Goal: Find specific page/section: Find specific page/section

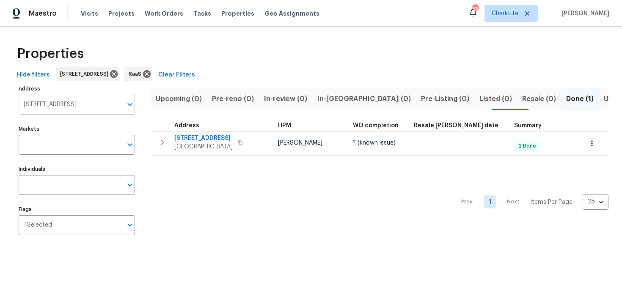
click at [63, 107] on input "733 Piccadilly Sq Hemet CA 92544" at bounding box center [71, 105] width 104 height 20
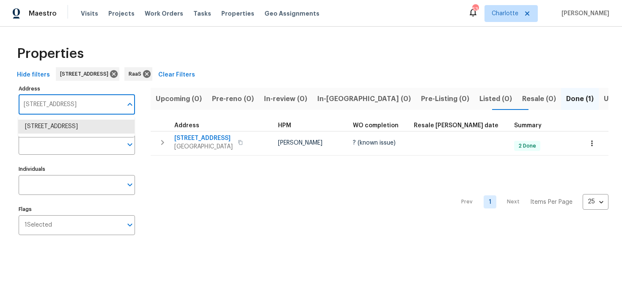
paste input "17277 Hampton Blvd, Boca Raton, FL 33496"
type input "17277 Hampton Blvd, Boca Raton, FL 33496"
click at [73, 133] on li "17277 Hampton Blvd Boca Raton FL 33496" at bounding box center [76, 127] width 116 height 14
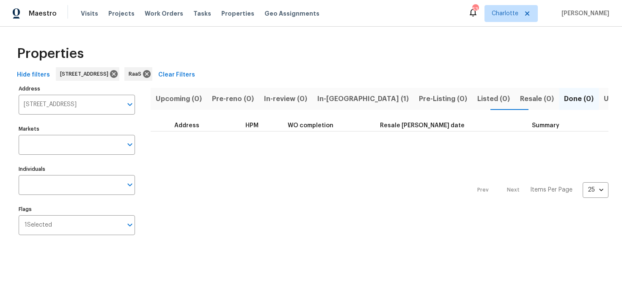
click at [332, 97] on span "In-reno (1)" at bounding box center [362, 99] width 91 height 12
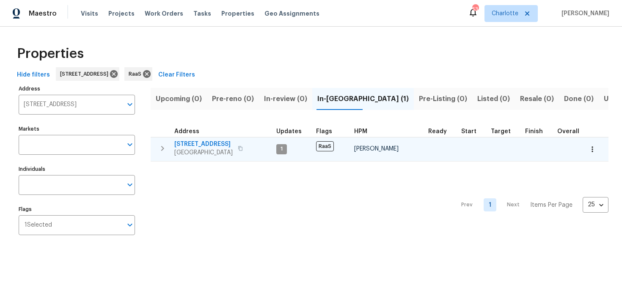
click at [264, 140] on div "17277 Hampton Blvd Boca Raton, FL 33496" at bounding box center [221, 148] width 95 height 17
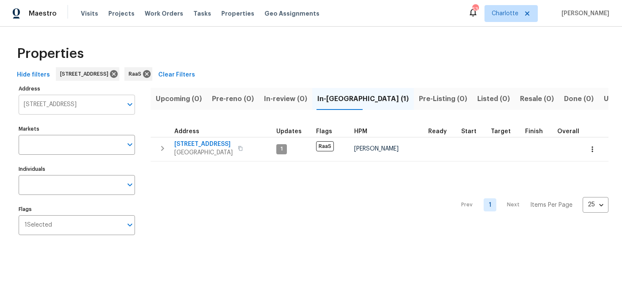
click at [85, 108] on input "17277 Hampton Blvd Boca Raton FL 33496" at bounding box center [71, 105] width 104 height 20
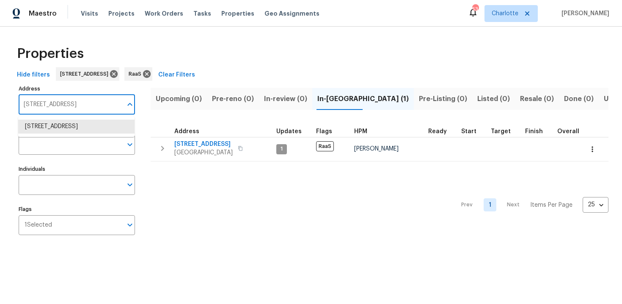
paste input "908 Sailcloth St, Lithonia, GA 30058"
type input "1908 Sailcloth St, Lithonia, GA 30058"
click at [79, 128] on li "1908 Sailcloth St Lithonia GA 30058" at bounding box center [76, 127] width 116 height 14
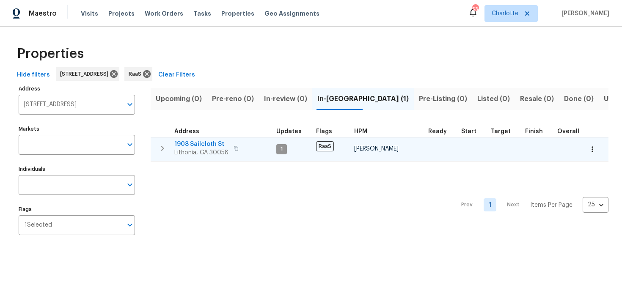
click at [242, 143] on div "1908 Sailcloth St Lithonia, GA 30058" at bounding box center [221, 148] width 95 height 17
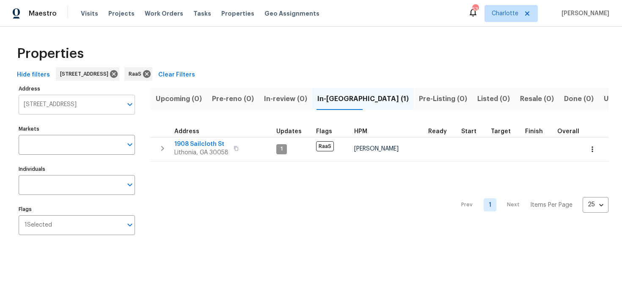
click at [86, 105] on input "1908 Sailcloth St Lithonia GA 30058" at bounding box center [71, 105] width 104 height 20
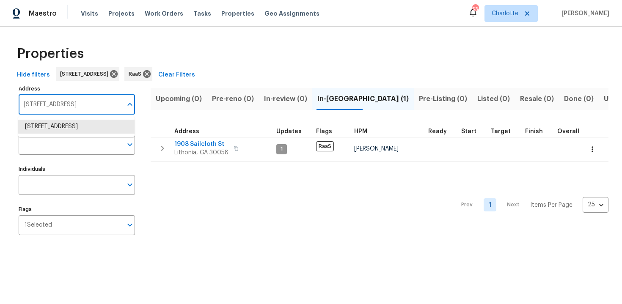
paste input "7828 Homewood Ln, Houston, TX 7702"
type input "7828 Homewood Ln, Houston, TX 77028"
click at [82, 129] on li "7828 Homewood Ln Houston TX 77028" at bounding box center [76, 127] width 116 height 14
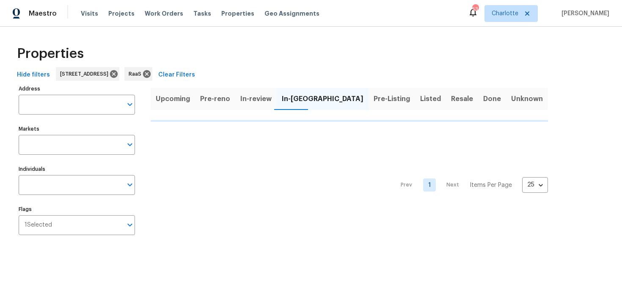
type input "7828 Homewood Ln Houston TX 77028"
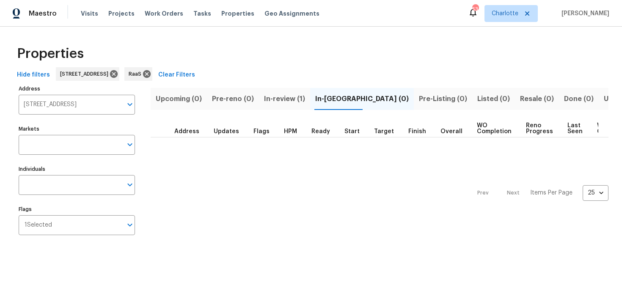
click at [286, 102] on span "In-review (1)" at bounding box center [284, 99] width 41 height 12
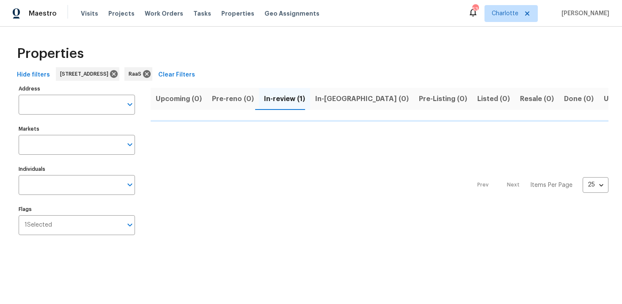
type input "7828 Homewood Ln Houston TX 77028"
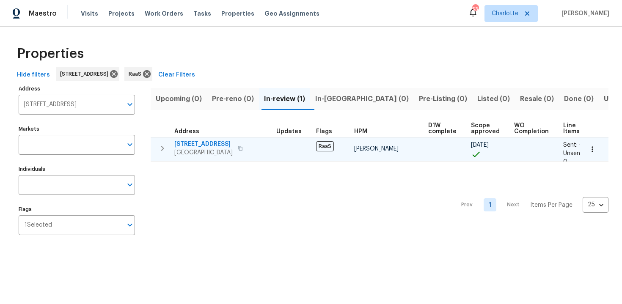
click at [262, 143] on div "7828 Homewood Ln Houston, TX 77028" at bounding box center [221, 148] width 95 height 17
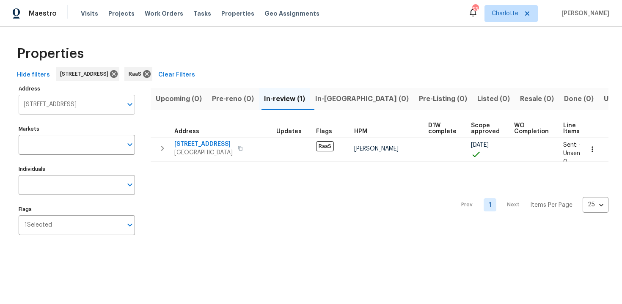
click at [71, 106] on input "7828 Homewood Ln Houston TX 77028" at bounding box center [71, 105] width 104 height 20
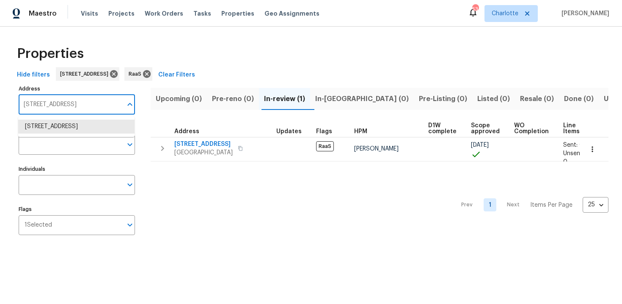
paste input "12703 White Coral Dr"
type input "12703 White Coral Dr"
click at [75, 134] on li "12703 White Coral Dr Wellington FL 33414" at bounding box center [76, 127] width 116 height 14
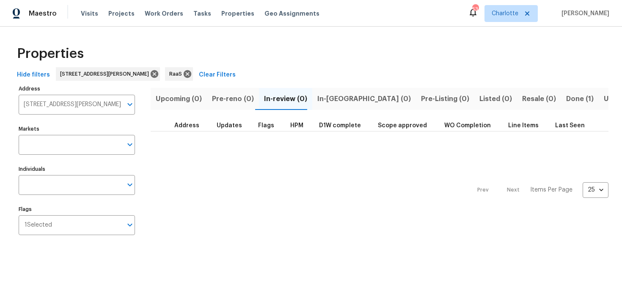
click at [566, 101] on span "Done (1)" at bounding box center [580, 99] width 28 height 12
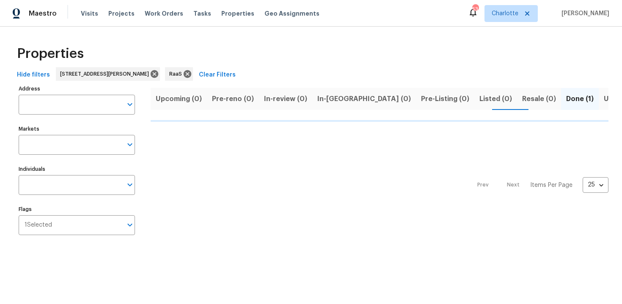
type input "12703 White Coral Dr Wellington FL 33414"
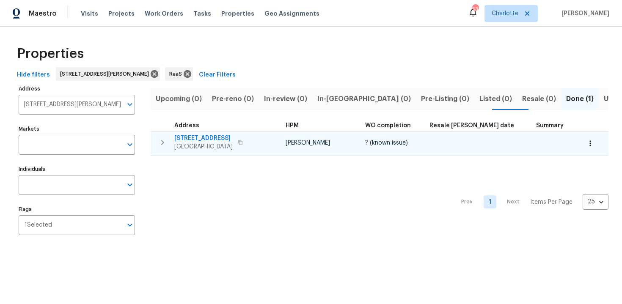
click at [271, 141] on td "12703 White Coral Dr Wellington, FL 33414" at bounding box center [217, 143] width 132 height 22
click at [255, 137] on div "12703 White Coral Dr Wellington, FL 33414" at bounding box center [221, 142] width 95 height 17
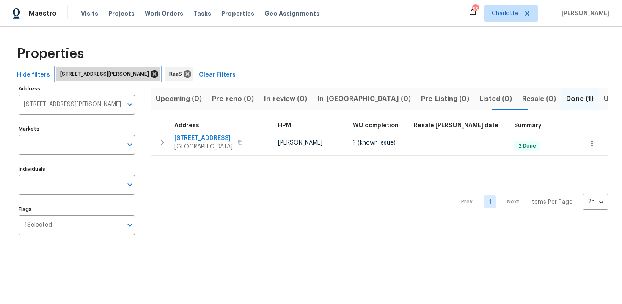
click at [158, 72] on icon at bounding box center [155, 74] width 8 height 8
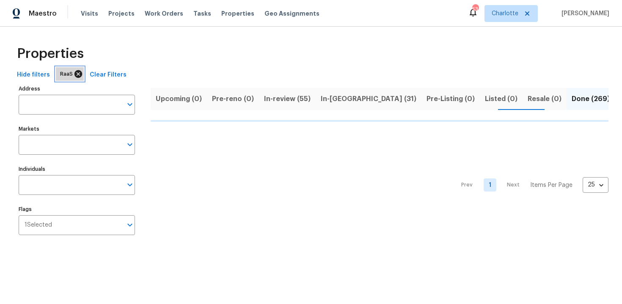
click at [76, 73] on icon at bounding box center [78, 73] width 9 height 9
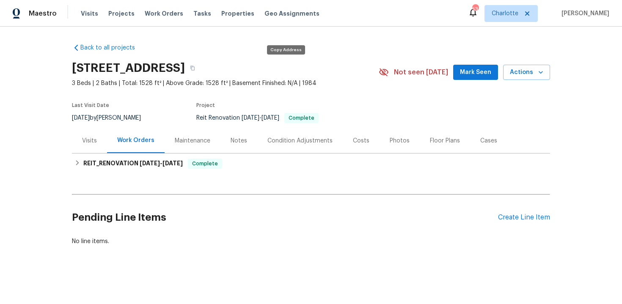
click at [200, 63] on button "button" at bounding box center [192, 68] width 15 height 15
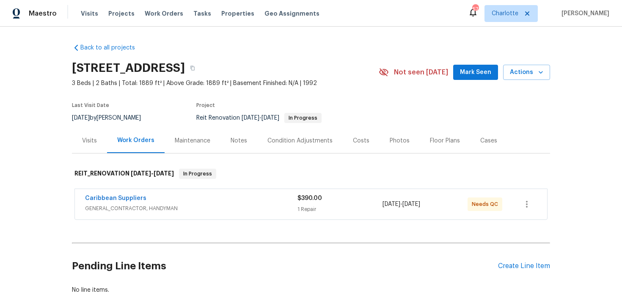
click at [251, 198] on div "Caribbean Suppliers" at bounding box center [191, 199] width 212 height 10
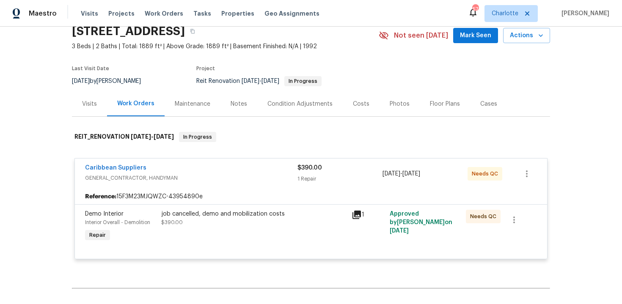
scroll to position [61, 0]
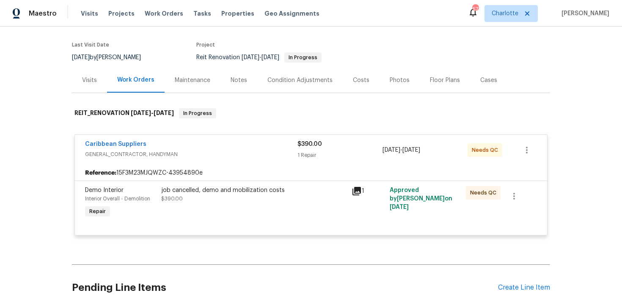
click at [255, 145] on div "Caribbean Suppliers" at bounding box center [191, 145] width 212 height 10
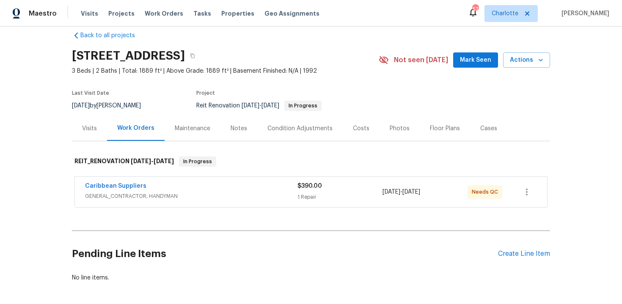
scroll to position [0, 0]
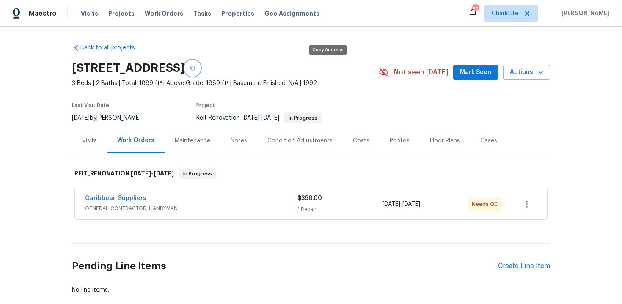
click at [195, 66] on icon "button" at bounding box center [192, 68] width 5 height 5
click at [179, 198] on div "Caribbean Suppliers" at bounding box center [191, 199] width 212 height 10
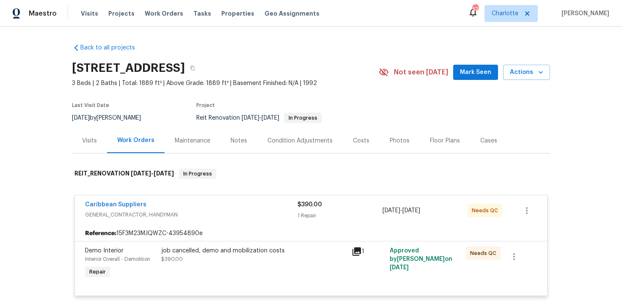
click at [361, 249] on icon at bounding box center [357, 252] width 10 height 10
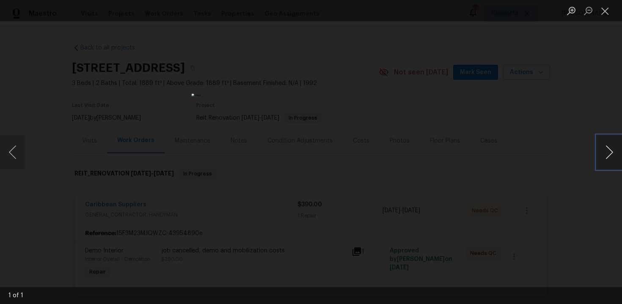
click at [612, 152] on button "Next image" at bounding box center [609, 152] width 25 height 34
click at [615, 152] on button "Next image" at bounding box center [609, 152] width 25 height 34
click at [608, 13] on button "Close lightbox" at bounding box center [605, 10] width 17 height 15
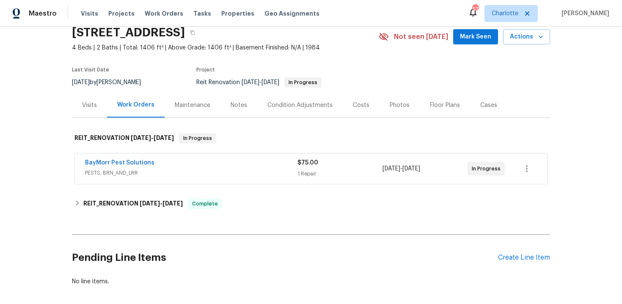
scroll to position [69, 0]
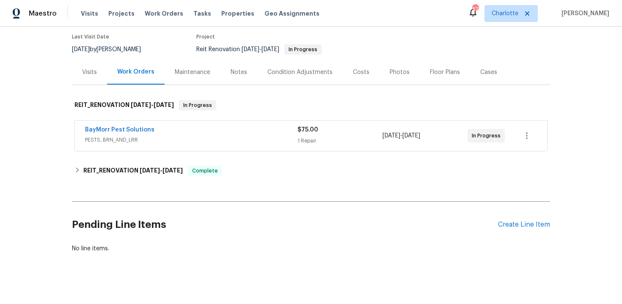
click at [274, 132] on div "BayMorr Pest Solutions" at bounding box center [191, 131] width 212 height 10
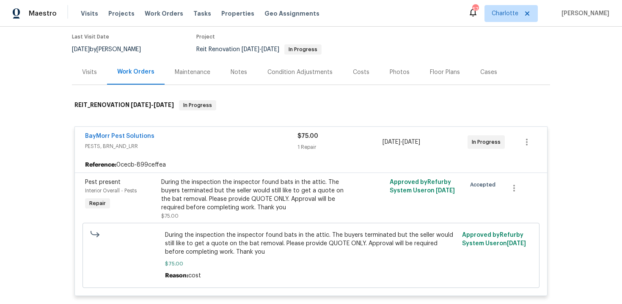
click at [241, 133] on div "BayMorr Pest Solutions" at bounding box center [191, 137] width 212 height 10
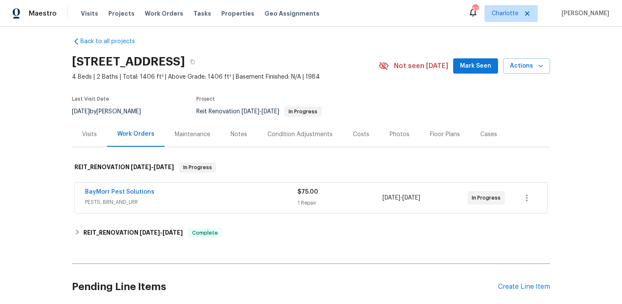
scroll to position [0, 0]
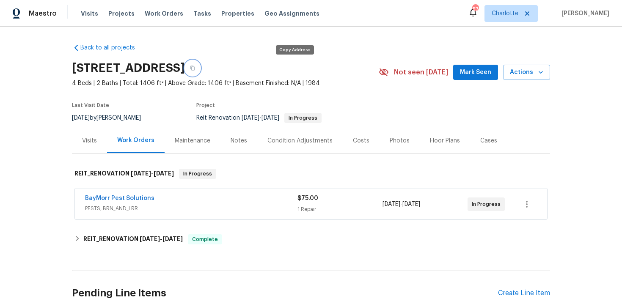
click at [195, 66] on icon "button" at bounding box center [192, 68] width 5 height 5
click at [195, 68] on icon "button" at bounding box center [192, 68] width 4 height 5
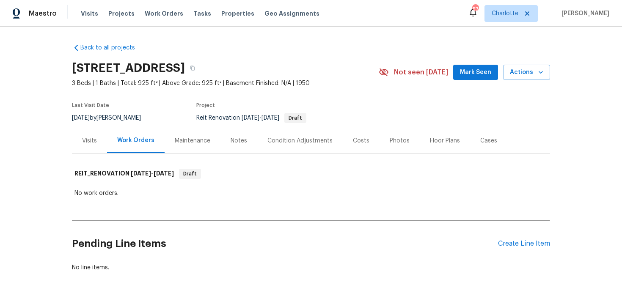
click at [365, 135] on div "Costs" at bounding box center [361, 140] width 37 height 25
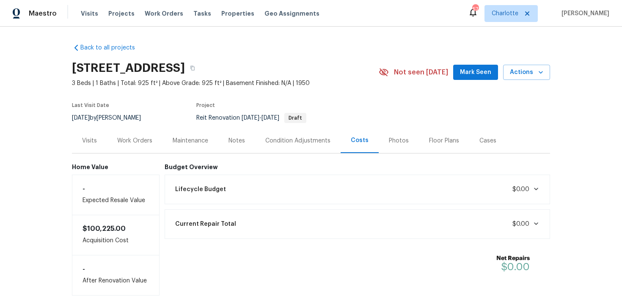
click at [130, 137] on div "Work Orders" at bounding box center [134, 141] width 35 height 8
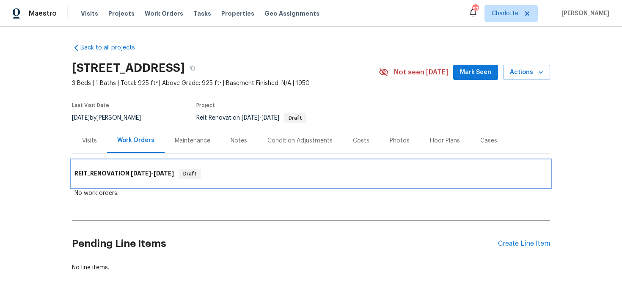
click at [261, 171] on div "REIT_RENOVATION [DATE] - [DATE] Draft" at bounding box center [310, 174] width 473 height 10
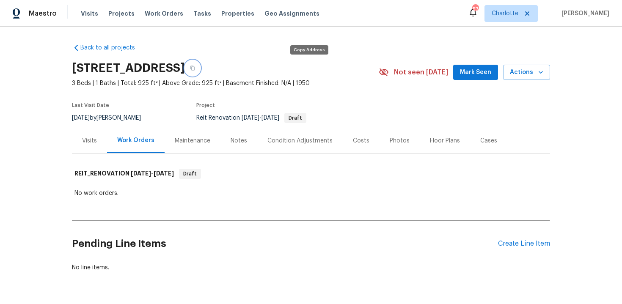
click at [195, 67] on icon "button" at bounding box center [192, 68] width 4 height 5
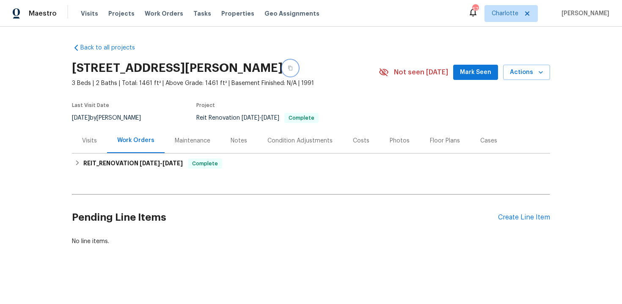
click at [292, 66] on icon "button" at bounding box center [290, 68] width 4 height 5
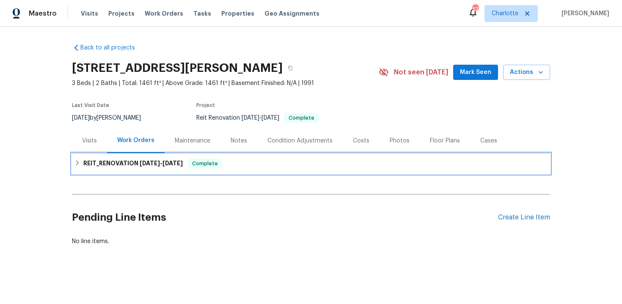
click at [238, 161] on div "REIT_RENOVATION [DATE] - [DATE] Complete" at bounding box center [310, 164] width 473 height 10
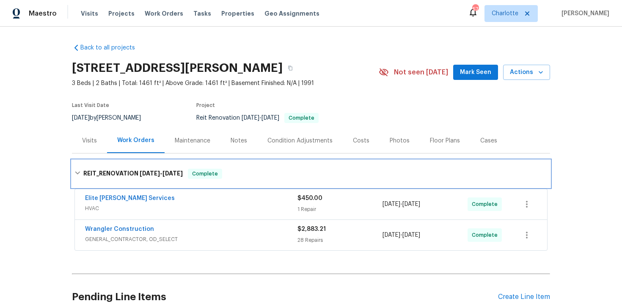
click at [262, 161] on div "REIT_RENOVATION [DATE] - [DATE] Complete" at bounding box center [311, 173] width 478 height 27
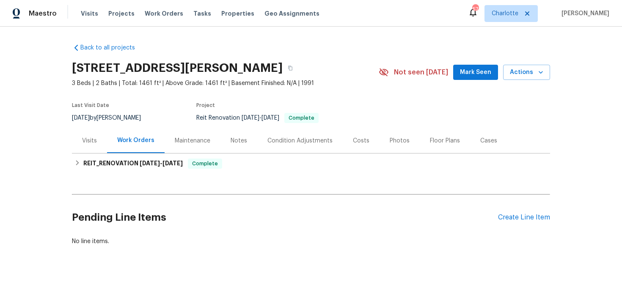
click at [339, 141] on div "Condition Adjustments" at bounding box center [299, 140] width 85 height 25
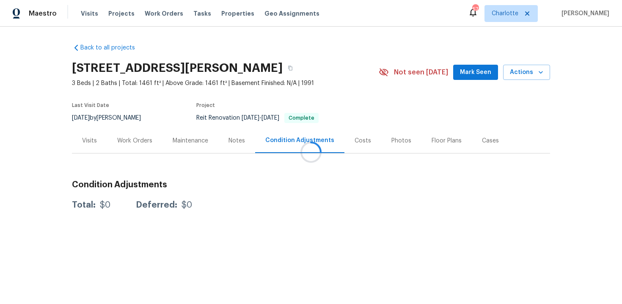
click at [363, 141] on div at bounding box center [311, 152] width 622 height 304
click at [357, 141] on div "Costs" at bounding box center [363, 141] width 17 height 8
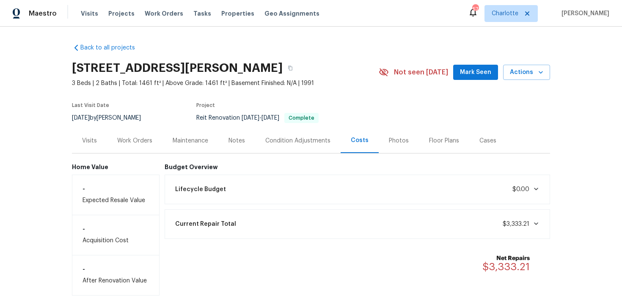
click at [142, 139] on div "Work Orders" at bounding box center [134, 141] width 35 height 8
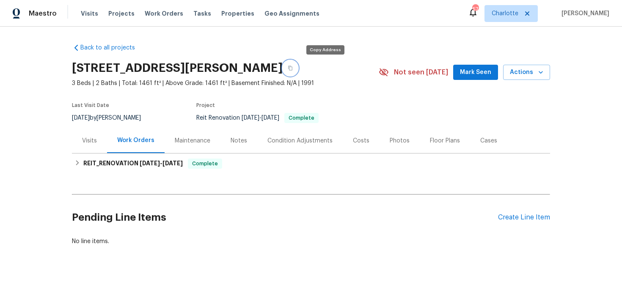
click at [293, 69] on icon "button" at bounding box center [290, 68] width 5 height 5
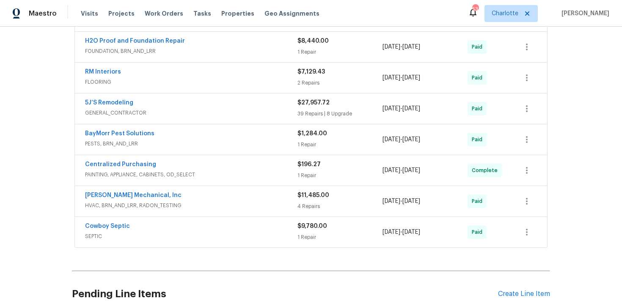
scroll to position [397, 0]
